Goal: Task Accomplishment & Management: Complete application form

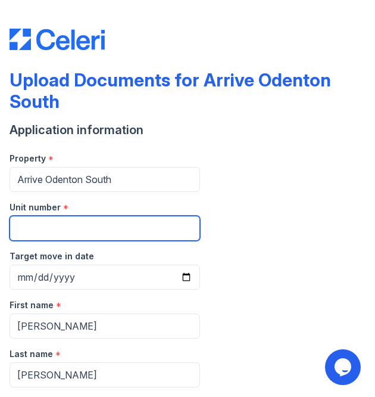
click at [86, 226] on input "Unit number" at bounding box center [105, 228] width 191 height 25
type input "301"
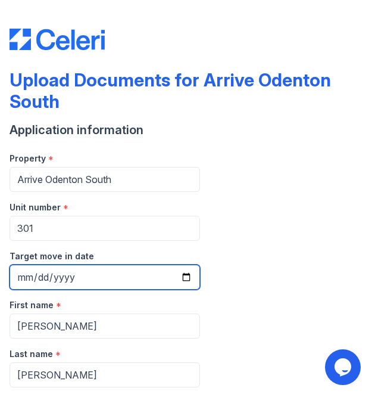
click at [183, 276] on input "Target move in date" at bounding box center [105, 276] width 191 height 25
type input "[DATE]"
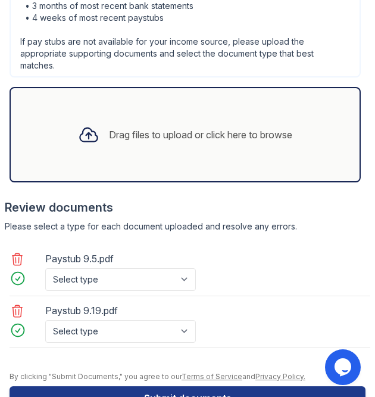
scroll to position [739, 0]
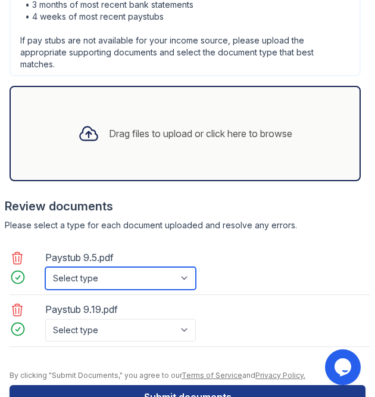
click at [179, 267] on select "Select type Paystub Bank Statement Offer Letter Tax Documents Benefit Award Let…" at bounding box center [120, 278] width 151 height 23
select select "paystub"
click at [45, 267] on select "Select type Paystub Bank Statement Offer Letter Tax Documents Benefit Award Let…" at bounding box center [120, 278] width 151 height 23
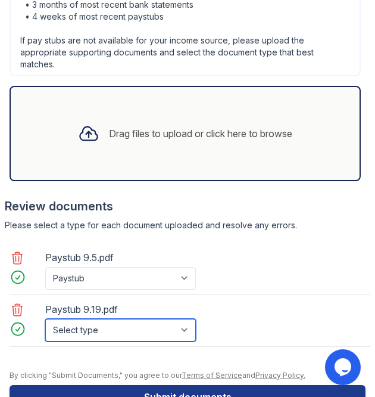
click at [125, 327] on select "Select type Paystub Bank Statement Offer Letter Tax Documents Benefit Award Let…" at bounding box center [120, 330] width 151 height 23
select select "paystub"
click at [45, 319] on select "Select type Paystub Bank Statement Offer Letter Tax Documents Benefit Award Let…" at bounding box center [120, 330] width 151 height 23
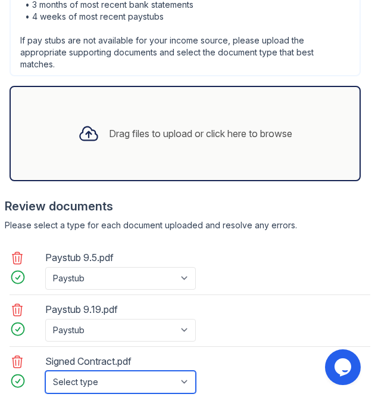
click at [189, 372] on select "Select type Paystub Bank Statement Offer Letter Tax Documents Benefit Award Let…" at bounding box center [120, 381] width 151 height 23
select select "offer_letter"
click at [45, 370] on select "Select type Paystub Bank Statement Offer Letter Tax Documents Benefit Award Let…" at bounding box center [120, 381] width 151 height 23
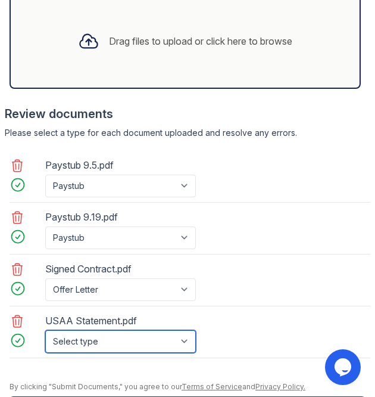
click at [168, 335] on select "Select type Paystub Bank Statement Offer Letter Tax Documents Benefit Award Let…" at bounding box center [120, 341] width 151 height 23
select select "bank_statement"
click at [45, 330] on select "Select type Paystub Bank Statement Offer Letter Tax Documents Benefit Award Let…" at bounding box center [120, 341] width 151 height 23
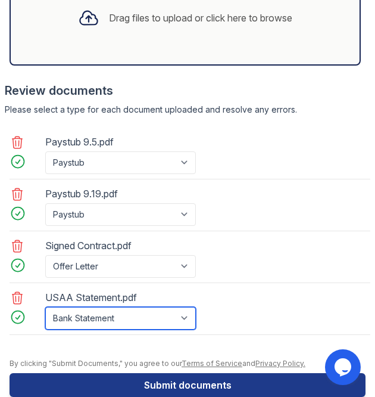
scroll to position [873, 0]
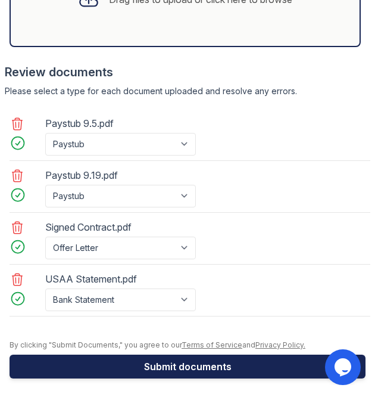
click at [274, 359] on button "Submit documents" at bounding box center [188, 366] width 356 height 24
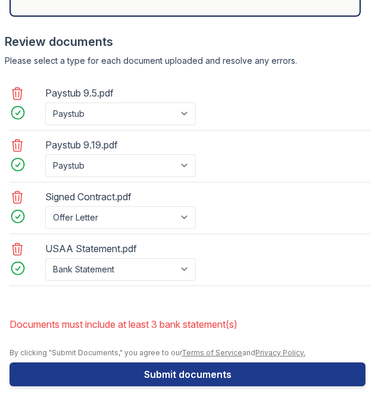
scroll to position [940, 0]
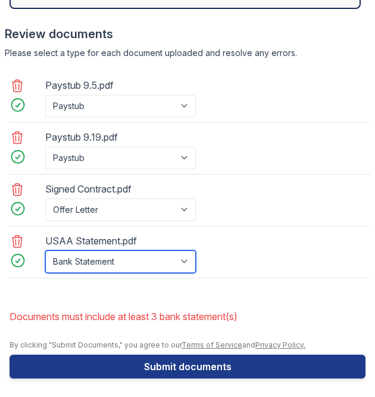
click at [187, 256] on select "Paystub Bank Statement Offer Letter Tax Documents Benefit Award Letter Investme…" at bounding box center [120, 261] width 151 height 23
click at [186, 257] on select "Paystub Bank Statement Offer Letter Tax Documents Benefit Award Letter Investme…" at bounding box center [120, 261] width 151 height 23
click at [133, 235] on div "USAA Statement.pdf" at bounding box center [121, 240] width 153 height 19
click at [19, 238] on icon at bounding box center [18, 241] width 10 height 12
click at [185, 255] on select "Select type Paystub Bank Statement Offer Letter Tax Documents Benefit Award Let…" at bounding box center [120, 261] width 151 height 23
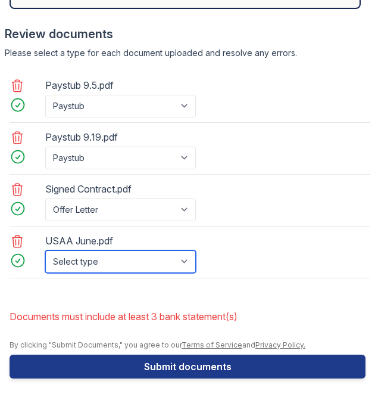
select select "bank_statement"
click at [45, 250] on select "Select type Paystub Bank Statement Offer Letter Tax Documents Benefit Award Let…" at bounding box center [120, 261] width 151 height 23
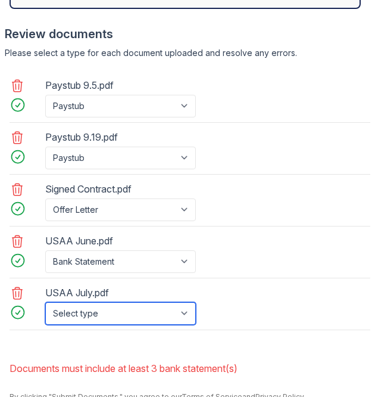
click at [110, 305] on select "Select type Paystub Bank Statement Offer Letter Tax Documents Benefit Award Let…" at bounding box center [120, 313] width 151 height 23
select select "bank_statement"
click at [45, 302] on select "Select type Paystub Bank Statement Offer Letter Tax Documents Benefit Award Let…" at bounding box center [120, 313] width 151 height 23
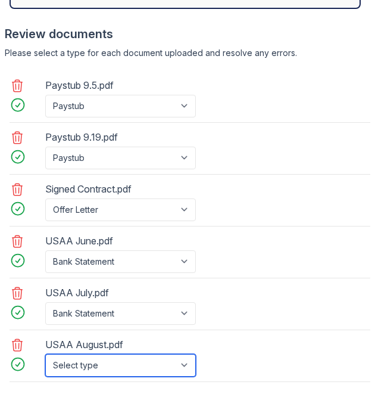
click at [189, 354] on select "Select type Paystub Bank Statement Offer Letter Tax Documents Benefit Award Let…" at bounding box center [120, 365] width 151 height 23
select select "bank_statement"
click at [45, 354] on select "Select type Paystub Bank Statement Offer Letter Tax Documents Benefit Award Let…" at bounding box center [120, 365] width 151 height 23
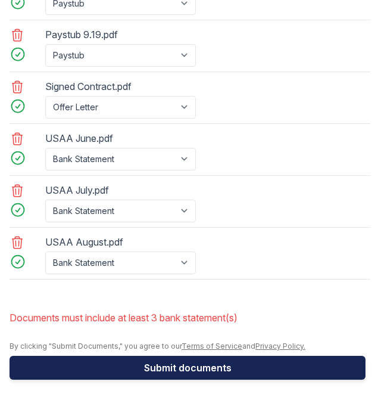
click at [235, 363] on button "Submit documents" at bounding box center [188, 367] width 356 height 24
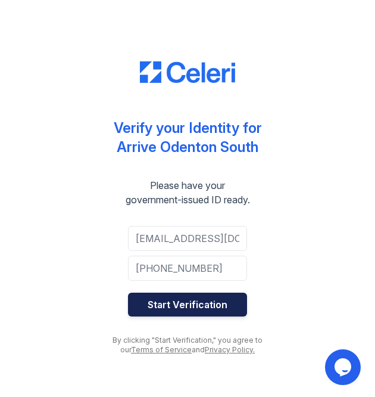
click at [200, 304] on button "Start Verification" at bounding box center [187, 304] width 119 height 24
